Goal: Communication & Community: Answer question/provide support

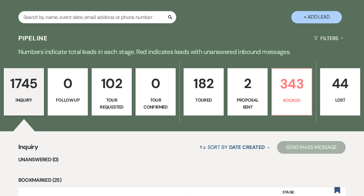
scroll to position [143, 0]
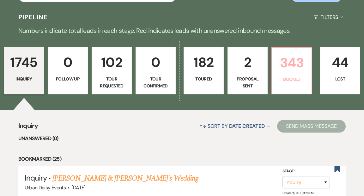
click at [293, 76] on p "Booked" at bounding box center [292, 79] width 32 height 7
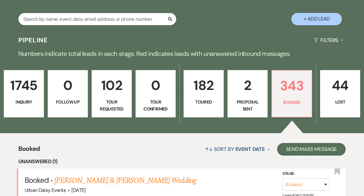
scroll to position [143, 0]
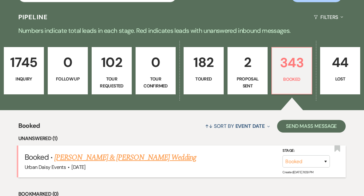
click at [141, 152] on link "Sarah & Graham Sauer's Wedding" at bounding box center [125, 157] width 142 height 11
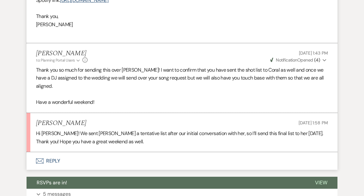
scroll to position [663, 0]
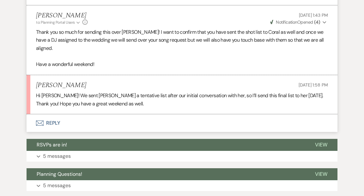
click at [55, 114] on button "Envelope Reply" at bounding box center [182, 123] width 311 height 18
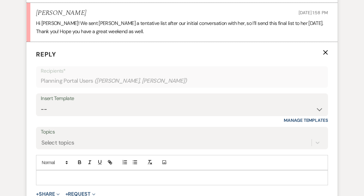
scroll to position [736, 0]
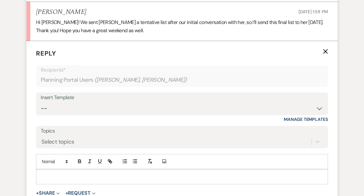
click at [49, 170] on div at bounding box center [181, 177] width 291 height 15
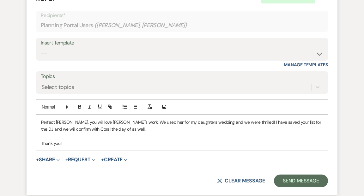
scroll to position [818, 0]
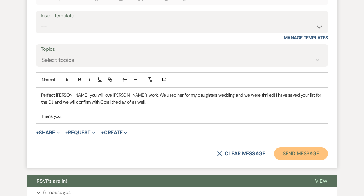
click at [298, 148] on button "Send Message" at bounding box center [301, 154] width 54 height 13
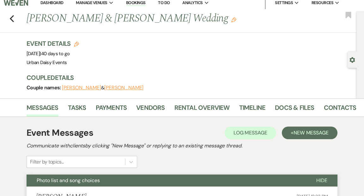
scroll to position [0, 0]
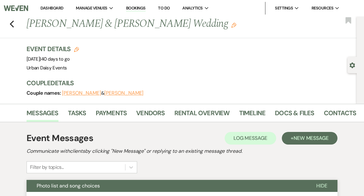
click at [57, 7] on link "Dashboard" at bounding box center [51, 7] width 23 height 5
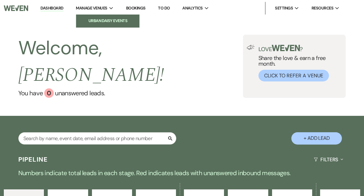
click at [92, 19] on li "Urban Daisy Events" at bounding box center [107, 21] width 57 height 6
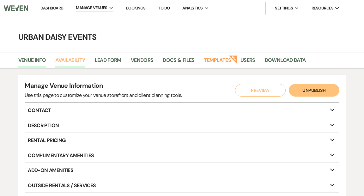
click at [74, 60] on link "Availability" at bounding box center [70, 62] width 30 height 12
select select "2"
select select "2026"
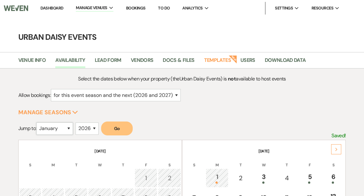
click at [71, 127] on select "January February March April May June July August September October November De…" at bounding box center [54, 129] width 37 height 12
select select "9"
click at [38, 123] on select "January February March April May June July August September October November De…" at bounding box center [54, 129] width 37 height 12
click at [129, 125] on button "Go" at bounding box center [117, 129] width 32 height 14
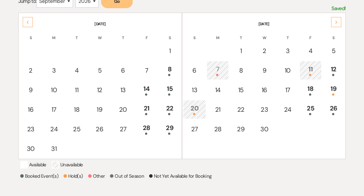
scroll to position [150, 0]
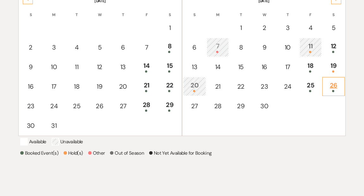
click at [333, 87] on div "26" at bounding box center [334, 87] width 16 height 12
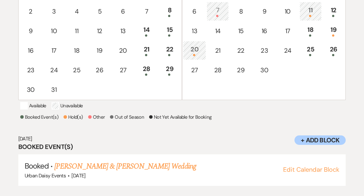
scroll to position [196, 0]
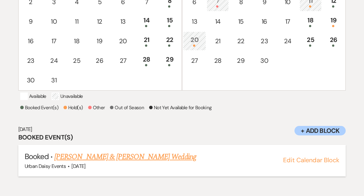
click at [137, 163] on link "Shana Dukes & Julian Boyd's Wedding" at bounding box center [125, 156] width 142 height 11
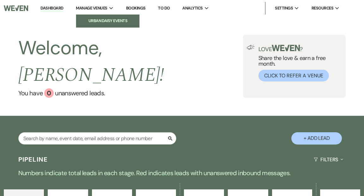
click at [111, 20] on li "Urban Daisy Events" at bounding box center [107, 21] width 57 height 6
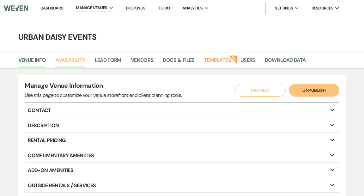
click at [75, 62] on link "Availability" at bounding box center [70, 62] width 30 height 12
select select "2"
select select "2026"
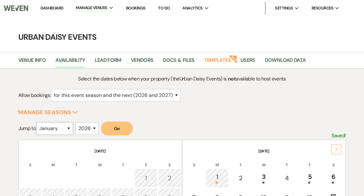
click at [71, 128] on select "January February March April May June July August September October November De…" at bounding box center [54, 129] width 37 height 12
select select "9"
click at [38, 123] on select "January February March April May June July August September October November De…" at bounding box center [54, 129] width 37 height 12
click at [121, 127] on button "Go" at bounding box center [117, 129] width 32 height 14
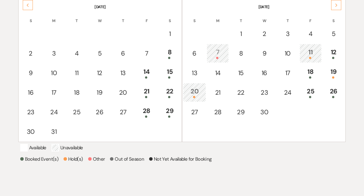
scroll to position [141, 0]
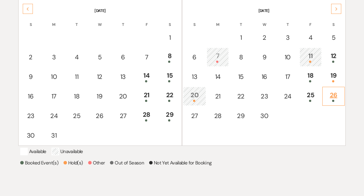
click at [333, 96] on div "26" at bounding box center [334, 96] width 16 height 12
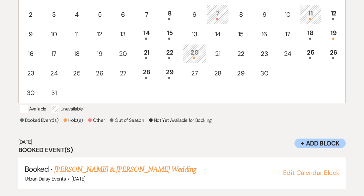
scroll to position [196, 0]
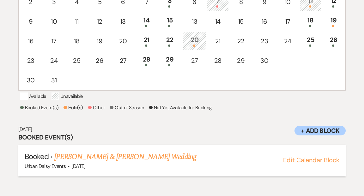
click at [107, 163] on link "Shana Dukes & Julian Boyd's Wedding" at bounding box center [125, 156] width 142 height 11
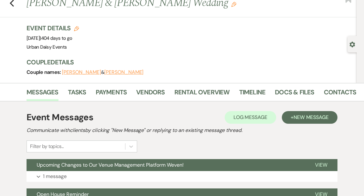
scroll to position [24, 0]
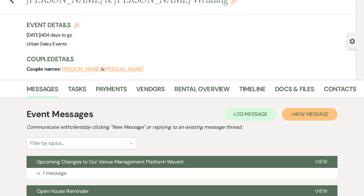
click at [299, 113] on span "New Message" at bounding box center [311, 114] width 35 height 7
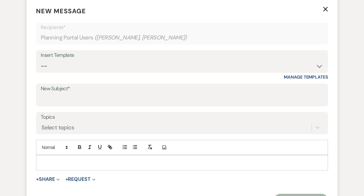
scroll to position [195, 0]
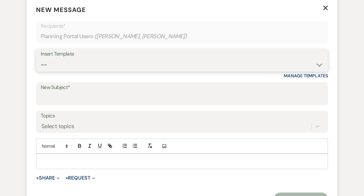
click at [318, 64] on select "-- Payment Past Due Rental Agreement and First Payment Urban Daisy Initial Resp…" at bounding box center [182, 65] width 282 height 12
select select "4981"
click at [41, 59] on select "-- Payment Past Due Rental Agreement and First Payment Urban Daisy Initial Resp…" at bounding box center [182, 65] width 282 height 12
type input "Cancellation of Venue"
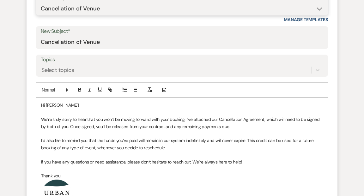
scroll to position [255, 0]
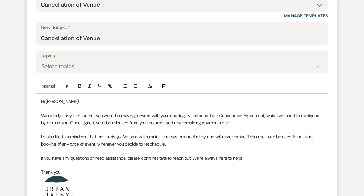
click at [54, 102] on p "Hi Amy!" at bounding box center [182, 101] width 282 height 7
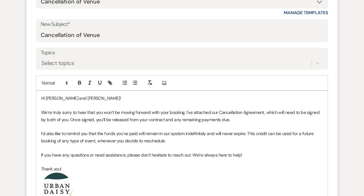
scroll to position [258, 0]
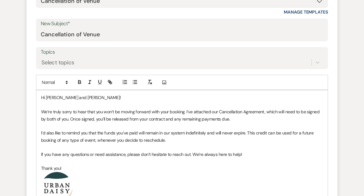
click at [48, 112] on p "We’re truly sorry to hear that you won’t be moving forward with your booking. I…" at bounding box center [182, 115] width 282 height 14
click at [64, 112] on p "We are truly sorry to hear that you won’t be moving forward with your booking. …" at bounding box center [182, 115] width 282 height 14
click at [200, 111] on p "We are genuinely sorry to hear that you won’t be moving forward with your booki…" at bounding box center [182, 115] width 282 height 14
click at [117, 119] on p "We are genuinely sorry to hear that you won’t be moving forward with your booki…" at bounding box center [182, 115] width 282 height 14
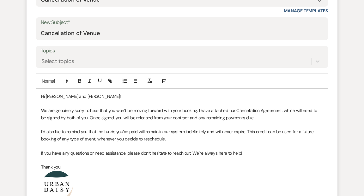
scroll to position [261, 0]
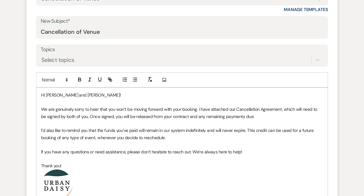
click at [43, 130] on p "I’d also like to remind you that the funds you’ve paid will remain in our syste…" at bounding box center [182, 134] width 282 height 14
click at [133, 130] on p "I would also like to remind you that the funds you’ve paid will remain in our s…" at bounding box center [182, 134] width 282 height 14
click at [220, 130] on p "I would also like to remind you that the funds you have paid will remain in our…" at bounding box center [182, 134] width 282 height 14
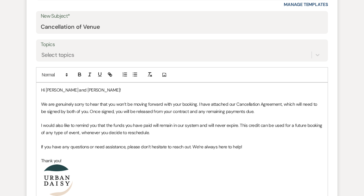
scroll to position [267, 0]
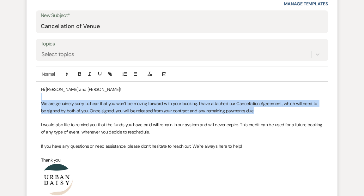
drag, startPoint x: 250, startPoint y: 112, endPoint x: 112, endPoint y: 97, distance: 138.8
click at [112, 97] on div "Hi Shana and Julian! We are genuinely sorry to hear that you won’t be moving fo…" at bounding box center [181, 168] width 291 height 173
copy div "We are genuinely sorry to hear that you won’t be moving forward with your booki…"
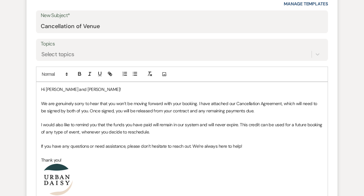
click at [152, 137] on p at bounding box center [182, 139] width 282 height 7
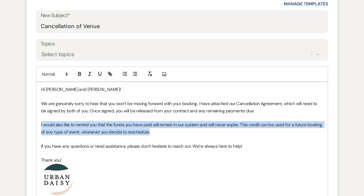
drag, startPoint x: 40, startPoint y: 125, endPoint x: 150, endPoint y: 133, distance: 109.7
click at [150, 133] on div "Hi Shana and Julian! We are genuinely sorry to hear that you won’t be moving fo…" at bounding box center [181, 168] width 291 height 173
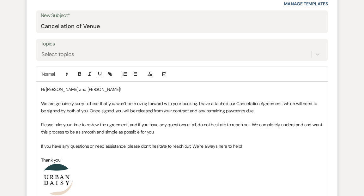
click at [78, 139] on p at bounding box center [182, 139] width 282 height 7
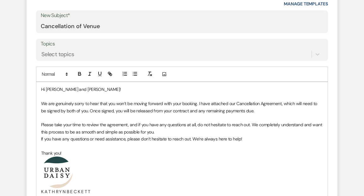
click at [40, 138] on div "Hi Shana and Julian! We are genuinely sorry to hear that you won’t be moving fo…" at bounding box center [181, 165] width 291 height 167
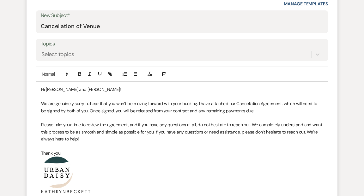
click at [313, 132] on p "Please take your time to review the agreement, and if you have any questions at…" at bounding box center [182, 131] width 282 height 21
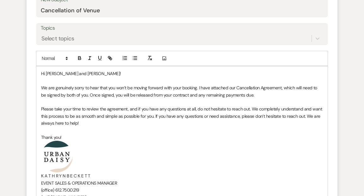
scroll to position [283, 0]
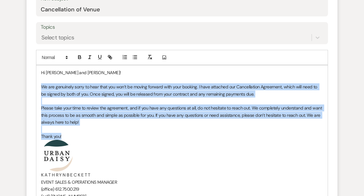
drag, startPoint x: 41, startPoint y: 86, endPoint x: 147, endPoint y: 137, distance: 117.6
click at [147, 137] on div "Hi Shana and Julian! We are genuinely sorry to hear that you won’t be moving fo…" at bounding box center [181, 148] width 291 height 167
copy div "We are genuinely sorry to hear that you won’t be moving forward with your booki…"
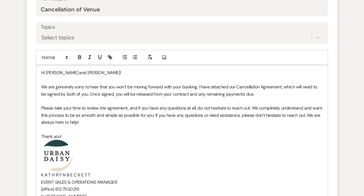
click at [130, 136] on p "Thank you!" at bounding box center [182, 136] width 282 height 7
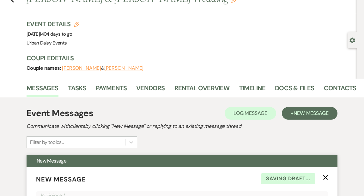
scroll to position [0, 0]
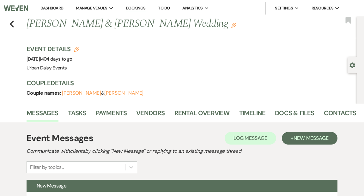
click at [55, 7] on link "Dashboard" at bounding box center [51, 7] width 23 height 5
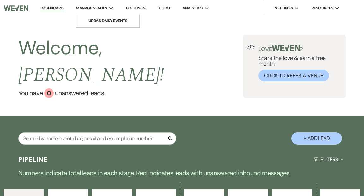
click at [107, 23] on li "Urban Daisy Events" at bounding box center [107, 21] width 57 height 6
click at [131, 21] on li "Urban Daisy Events" at bounding box center [107, 21] width 57 height 6
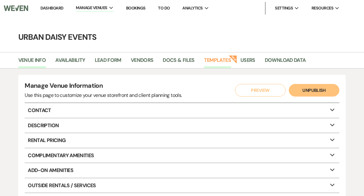
click at [213, 61] on link "Templates" at bounding box center [217, 62] width 27 height 12
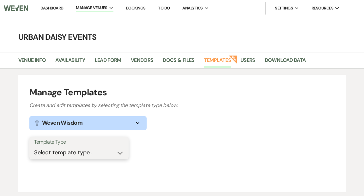
click at [119, 152] on select "Select template type... Task List Message Templates Payment Plan Inventory Item…" at bounding box center [79, 153] width 90 height 12
select select "Message Templates"
click at [34, 147] on select "Select template type... Task List Message Templates Payment Plan Inventory Item…" at bounding box center [79, 153] width 90 height 12
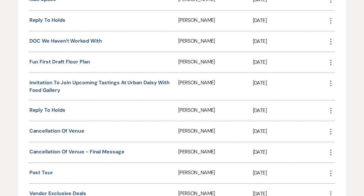
scroll to position [616, 0]
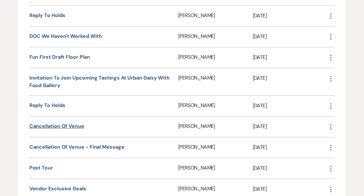
click at [81, 123] on link "Cancellation of Venue" at bounding box center [56, 126] width 55 height 7
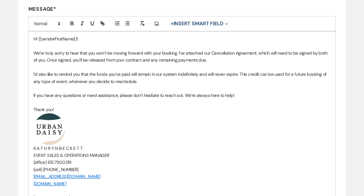
scroll to position [170, 0]
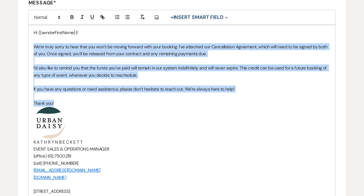
drag, startPoint x: 34, startPoint y: 44, endPoint x: 141, endPoint y: 100, distance: 120.4
click at [141, 100] on div "Hi {{senderFirstName}}! We’re truly sorry to hear that you won’t be moving forw…" at bounding box center [182, 111] width 307 height 173
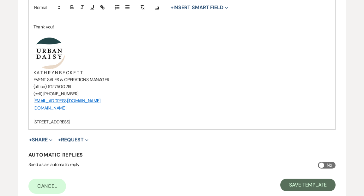
scroll to position [244, 0]
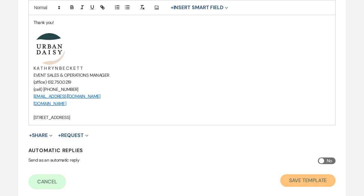
click at [297, 179] on button "Save Template" at bounding box center [307, 180] width 55 height 13
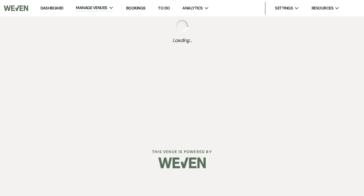
select select "Message Templates"
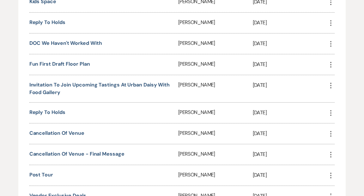
scroll to position [612, 0]
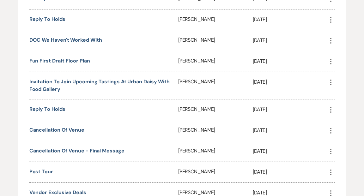
click at [73, 127] on link "Cancellation of Venue" at bounding box center [56, 130] width 55 height 7
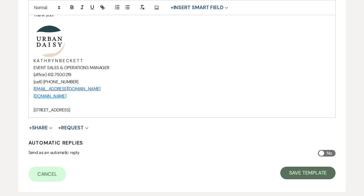
scroll to position [241, 0]
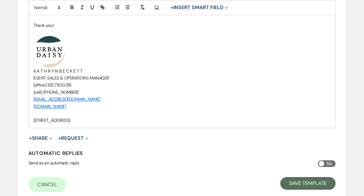
click at [82, 70] on p "K A T H R Y N B E C K E T T" at bounding box center [181, 71] width 297 height 7
click at [46, 77] on span "EVENT SALES & OPERATIONS MANAGER" at bounding box center [71, 78] width 76 height 6
click at [69, 91] on p "(cell) [PHONE_NUMBER]" at bounding box center [181, 92] width 297 height 7
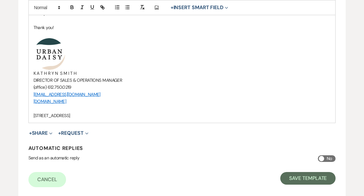
scroll to position [238, 0]
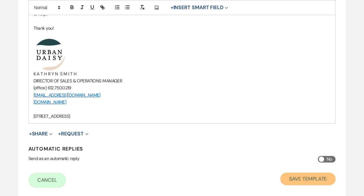
click at [297, 175] on button "Save Template" at bounding box center [307, 179] width 55 height 13
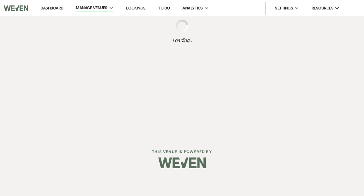
select select "Message Templates"
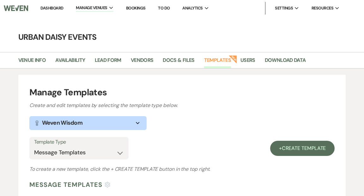
click at [215, 62] on link "Templates" at bounding box center [217, 62] width 27 height 12
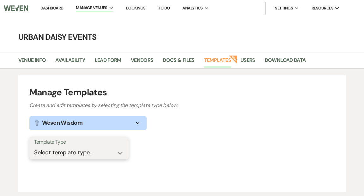
click at [119, 152] on select "Select template type... Task List Message Templates Payment Plan Inventory Item…" at bounding box center [79, 153] width 90 height 12
select select "Message Templates"
click at [34, 147] on select "Select template type... Task List Message Templates Payment Plan Inventory Item…" at bounding box center [79, 153] width 90 height 12
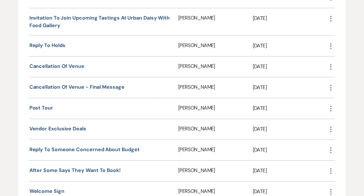
scroll to position [660, 0]
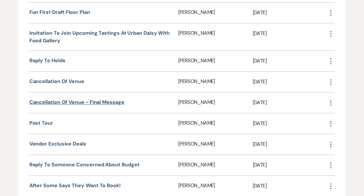
click at [116, 99] on link "Cancellation of Venue - Final Message" at bounding box center [76, 102] width 95 height 7
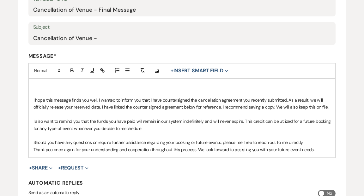
scroll to position [135, 0]
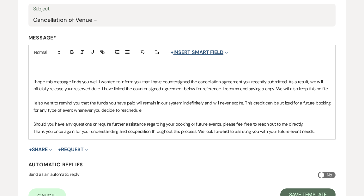
click at [228, 52] on use "button" at bounding box center [226, 53] width 3 height 2
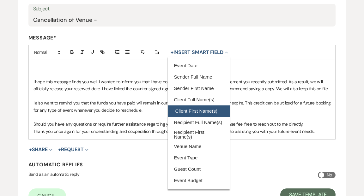
click at [188, 110] on button "Client First Name(s)" at bounding box center [199, 111] width 62 height 11
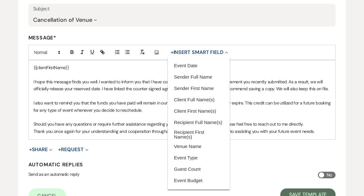
click at [33, 67] on p "{{clientFirstName}}" at bounding box center [181, 67] width 297 height 7
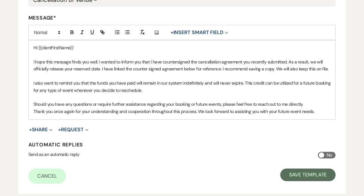
scroll to position [155, 0]
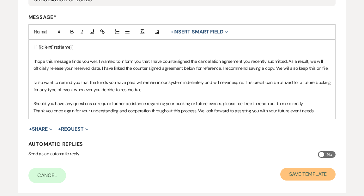
click at [305, 174] on button "Save Template" at bounding box center [307, 174] width 55 height 13
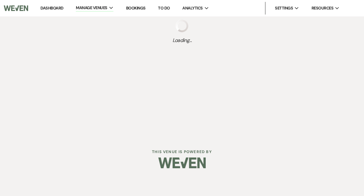
select select "Message Templates"
